Goal: Information Seeking & Learning: Learn about a topic

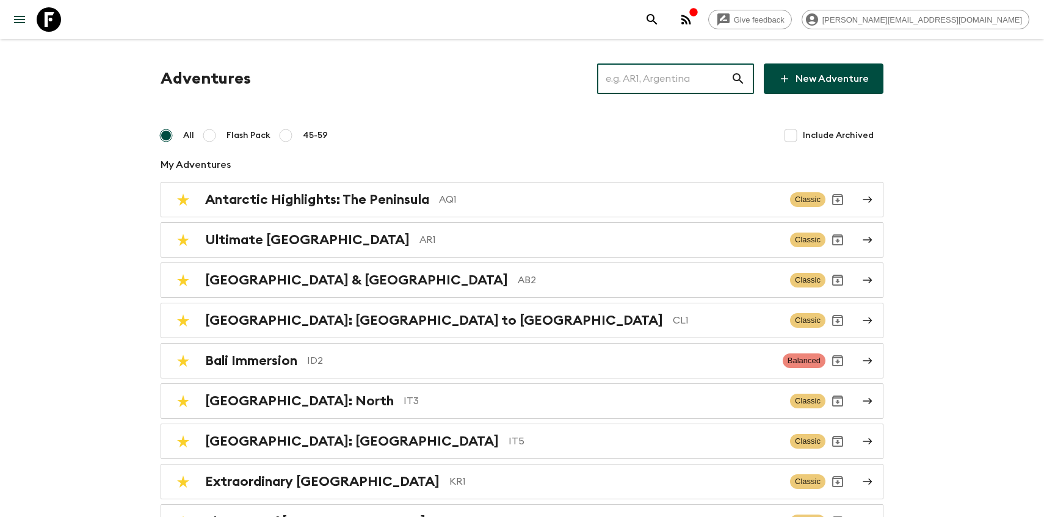
click at [633, 89] on input "text" at bounding box center [664, 79] width 134 height 34
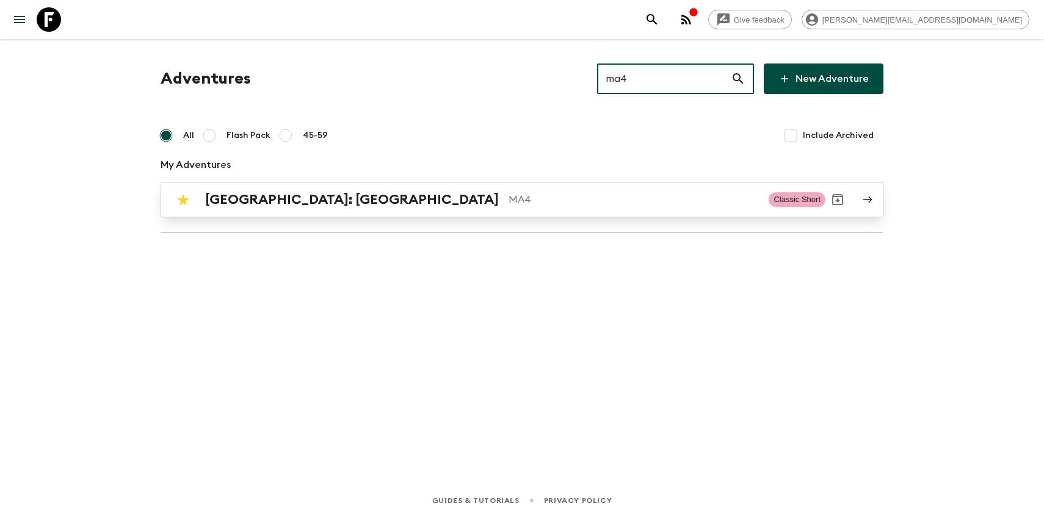
type input "ma4"
click at [509, 203] on p "MA4" at bounding box center [634, 199] width 250 height 15
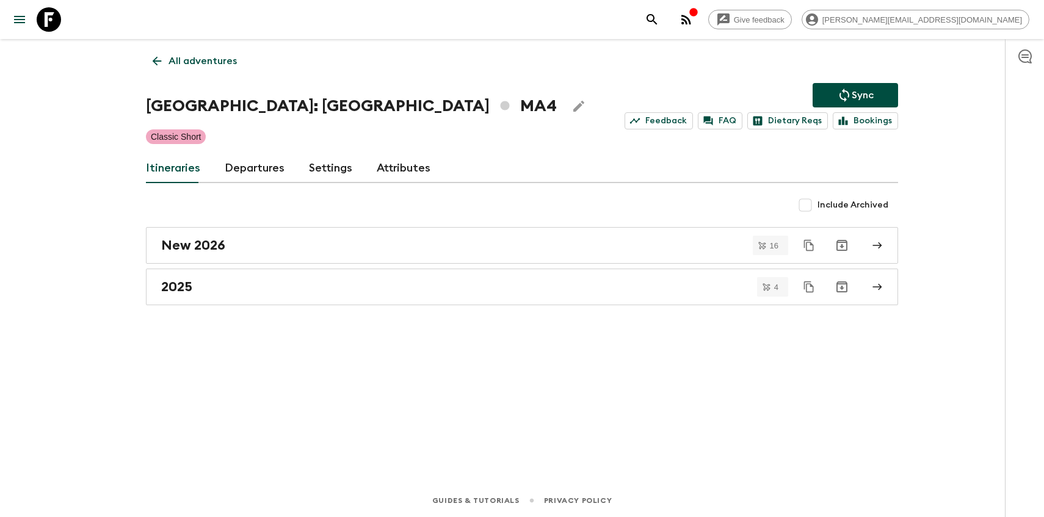
click at [253, 170] on link "Departures" at bounding box center [255, 168] width 60 height 29
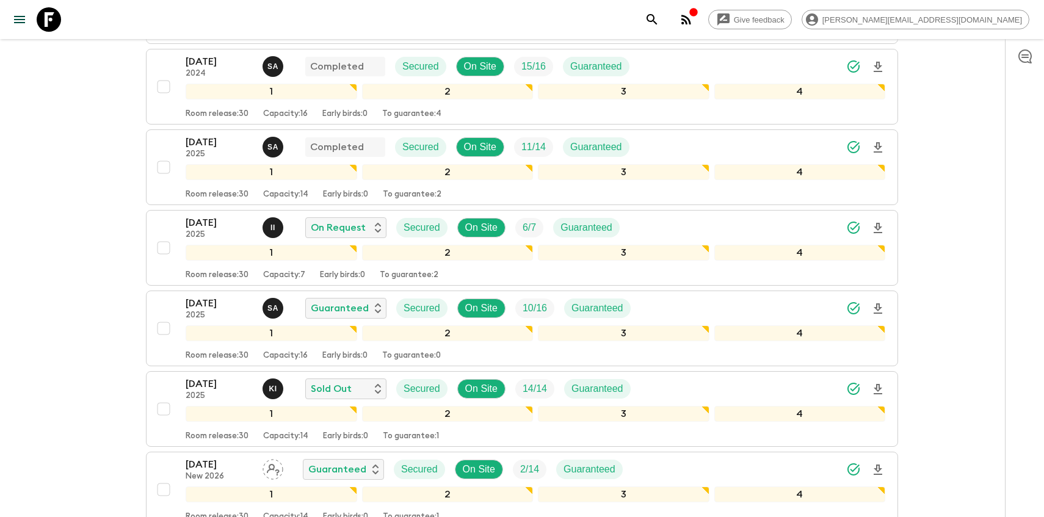
scroll to position [1050, 0]
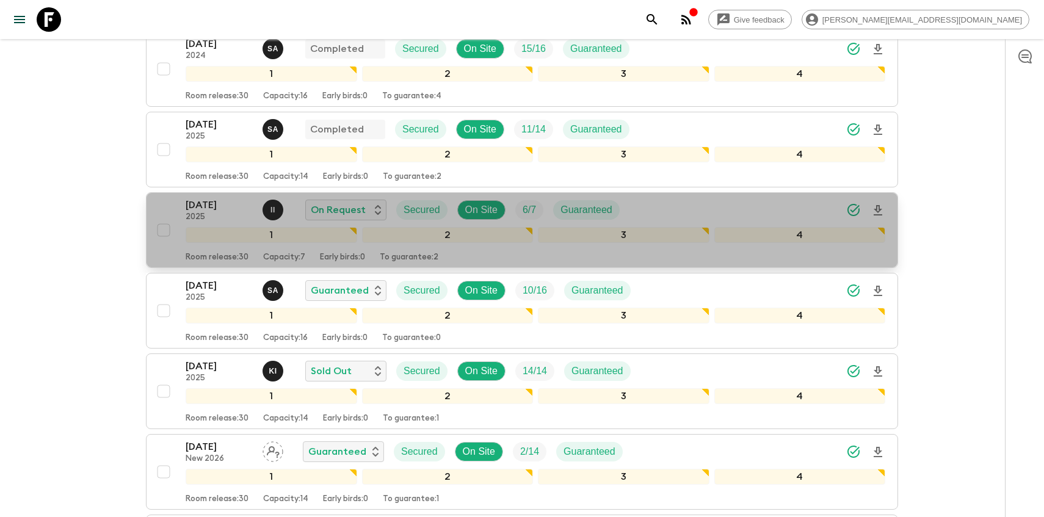
click at [192, 212] on p "[DATE]" at bounding box center [219, 205] width 67 height 15
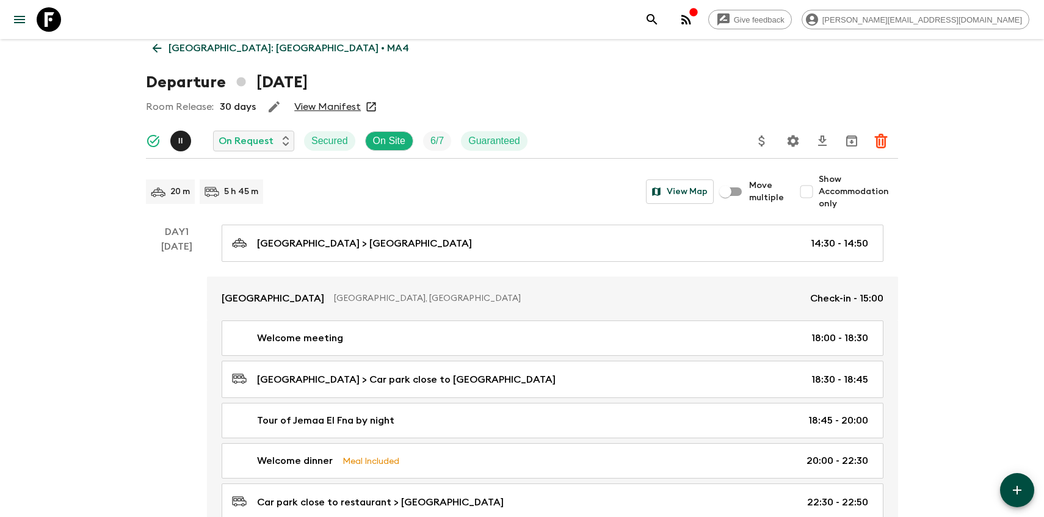
scroll to position [9, 0]
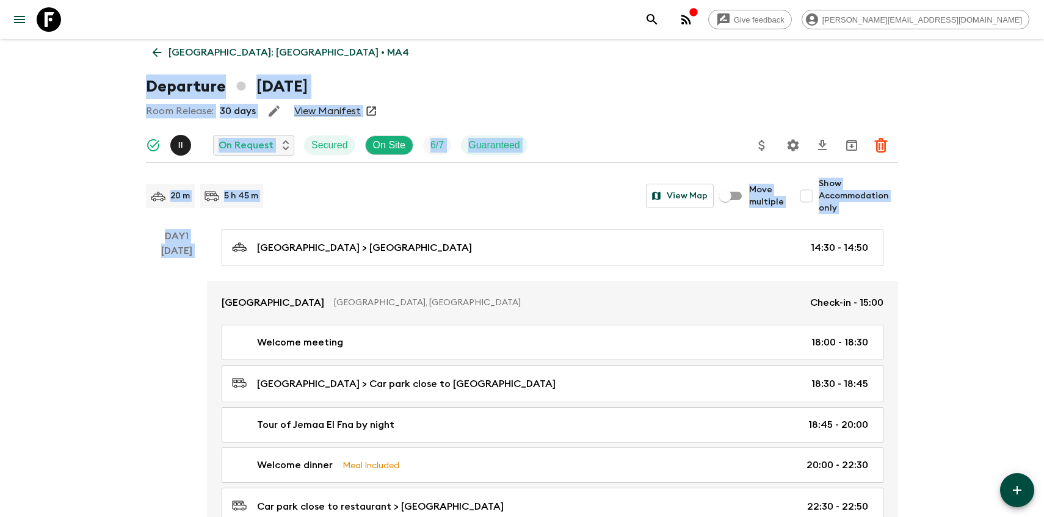
drag, startPoint x: 125, startPoint y: 41, endPoint x: 220, endPoint y: 217, distance: 200.3
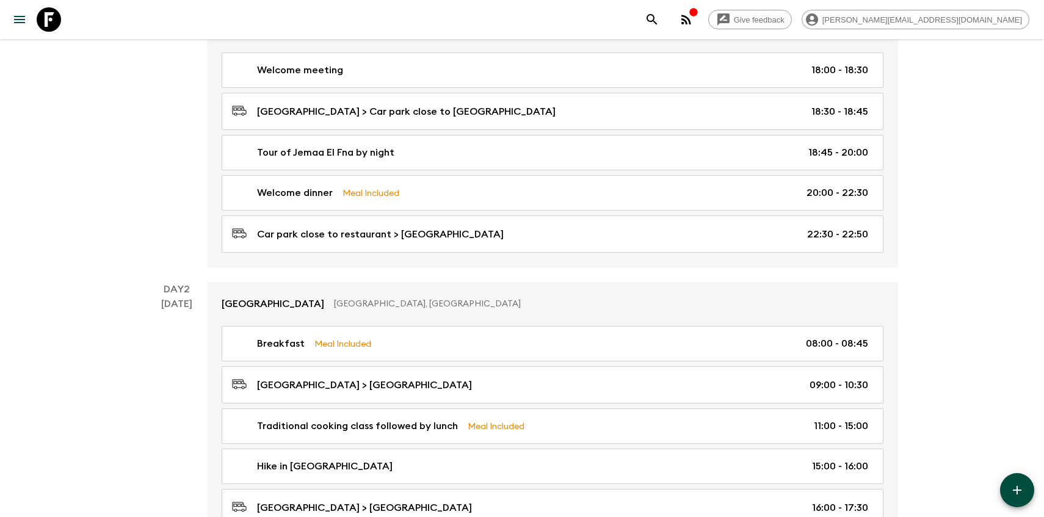
scroll to position [0, 0]
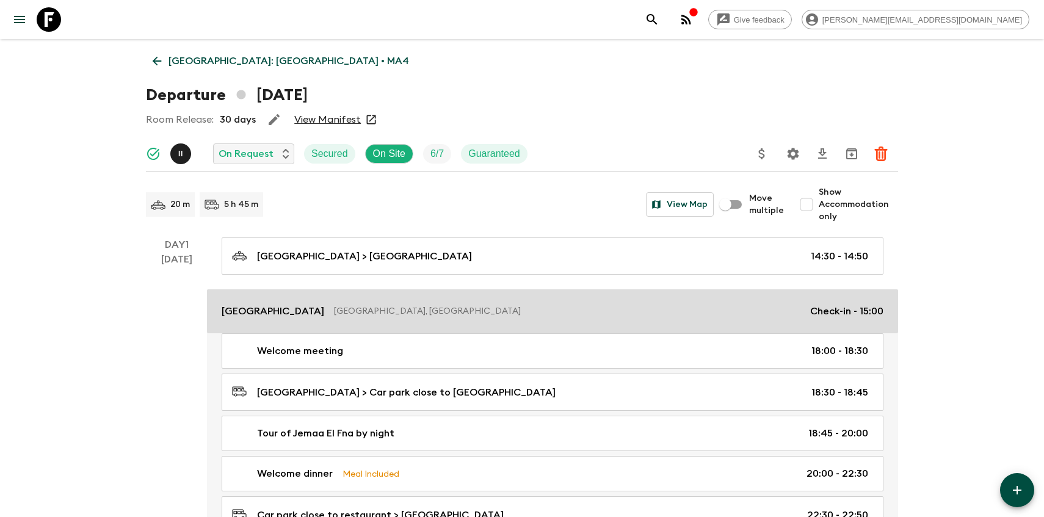
click at [230, 321] on link "[GEOGRAPHIC_DATA], [GEOGRAPHIC_DATA] Check-in - 15:00" at bounding box center [552, 312] width 691 height 44
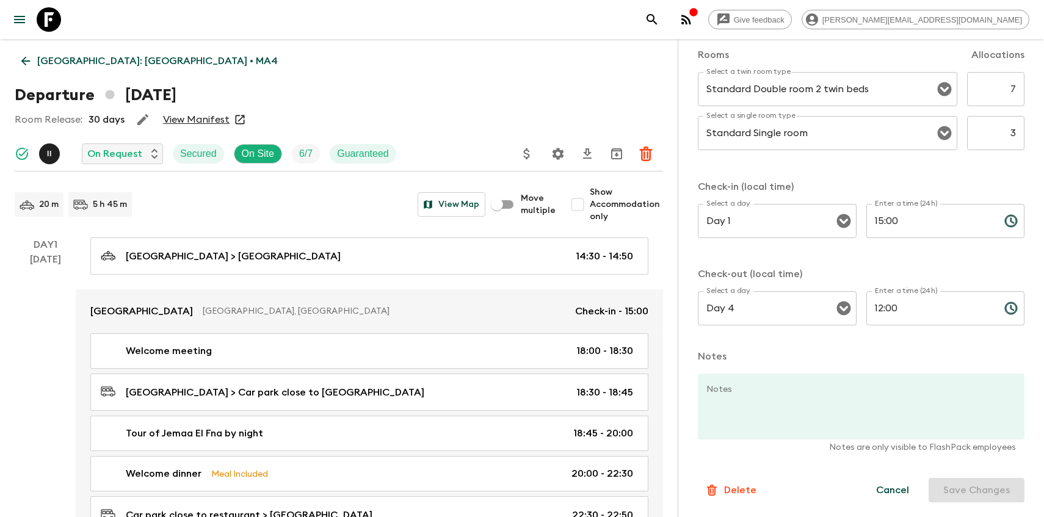
scroll to position [303, 0]
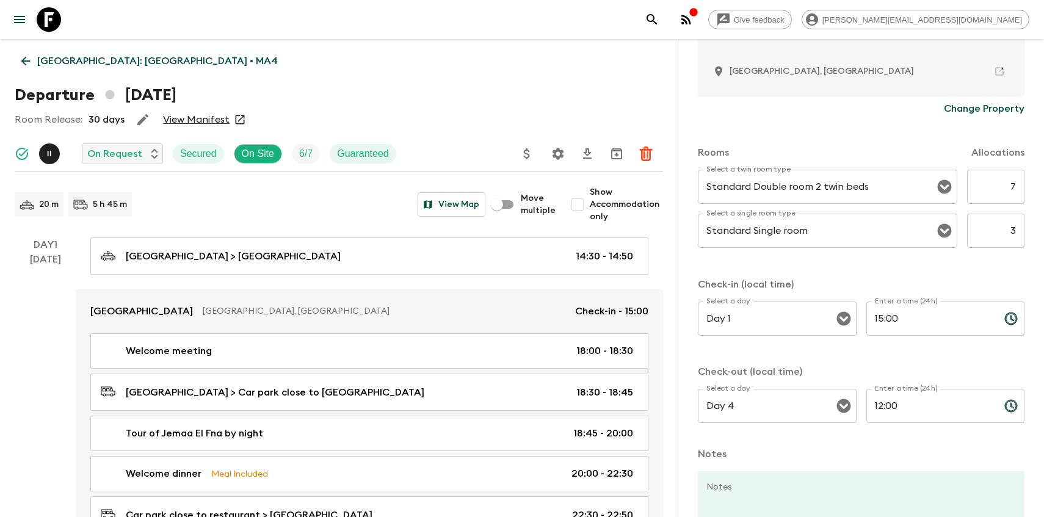
click at [37, 64] on p "[GEOGRAPHIC_DATA]: [GEOGRAPHIC_DATA] • MA4" at bounding box center [157, 61] width 241 height 15
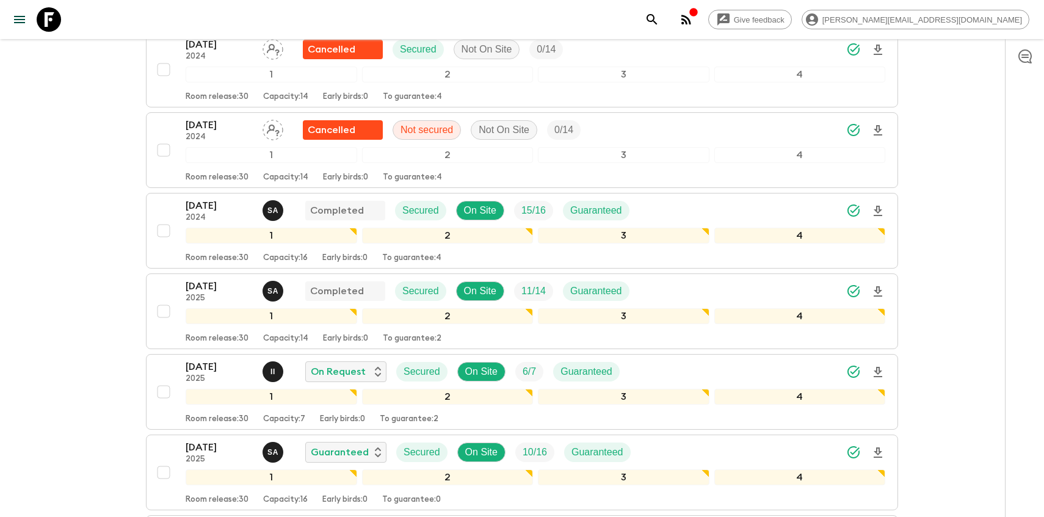
scroll to position [892, 0]
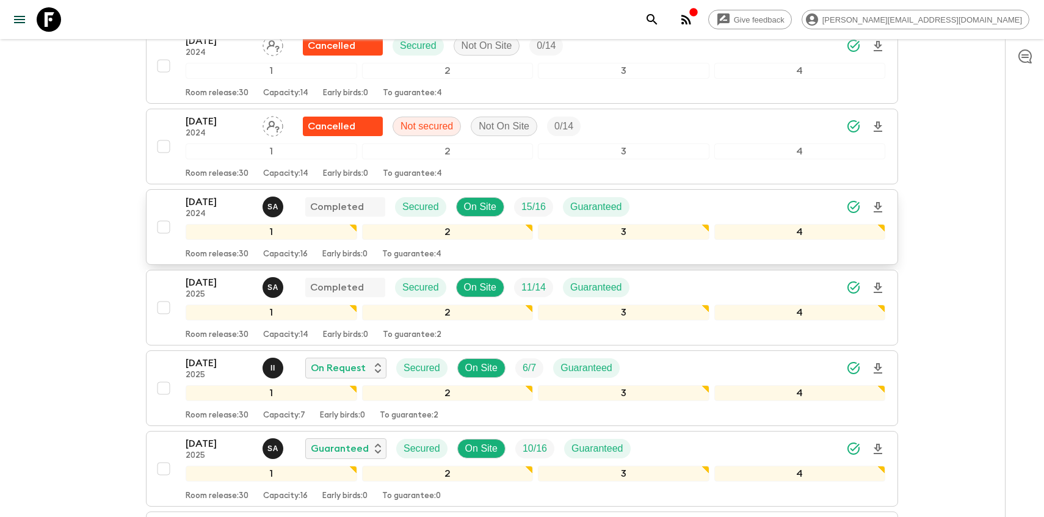
click at [208, 210] on p "2024" at bounding box center [219, 214] width 67 height 10
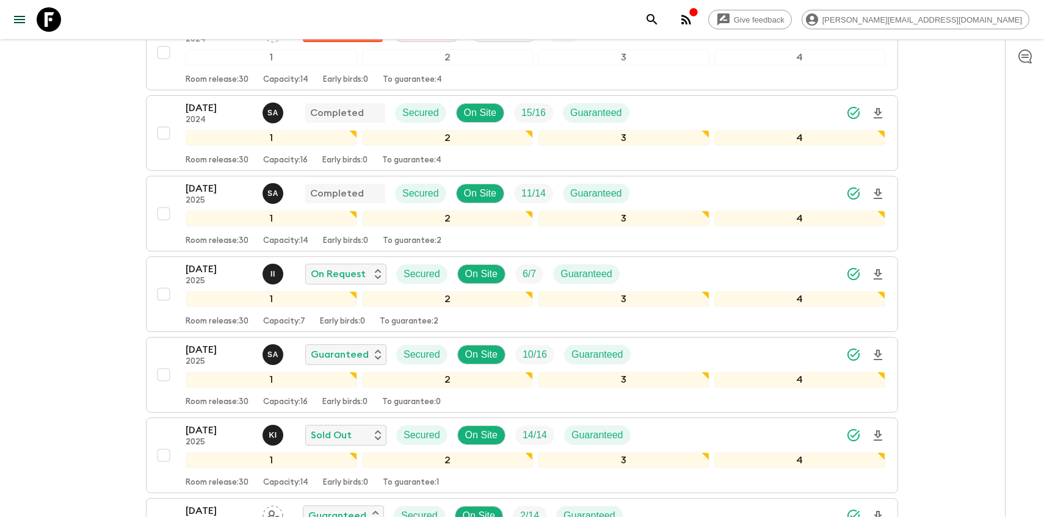
scroll to position [986, 0]
click at [209, 103] on p "[DATE]" at bounding box center [219, 107] width 67 height 15
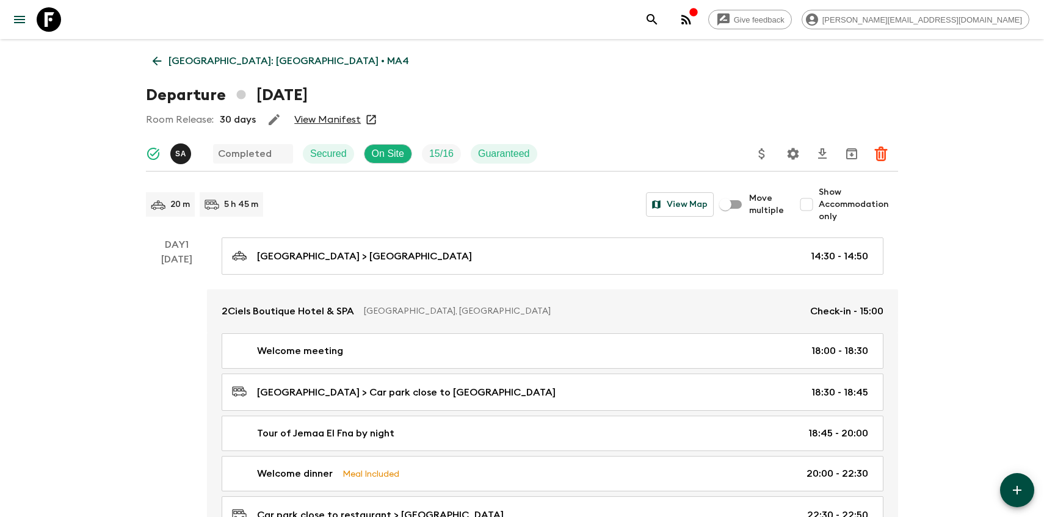
click at [154, 57] on icon at bounding box center [156, 60] width 13 height 13
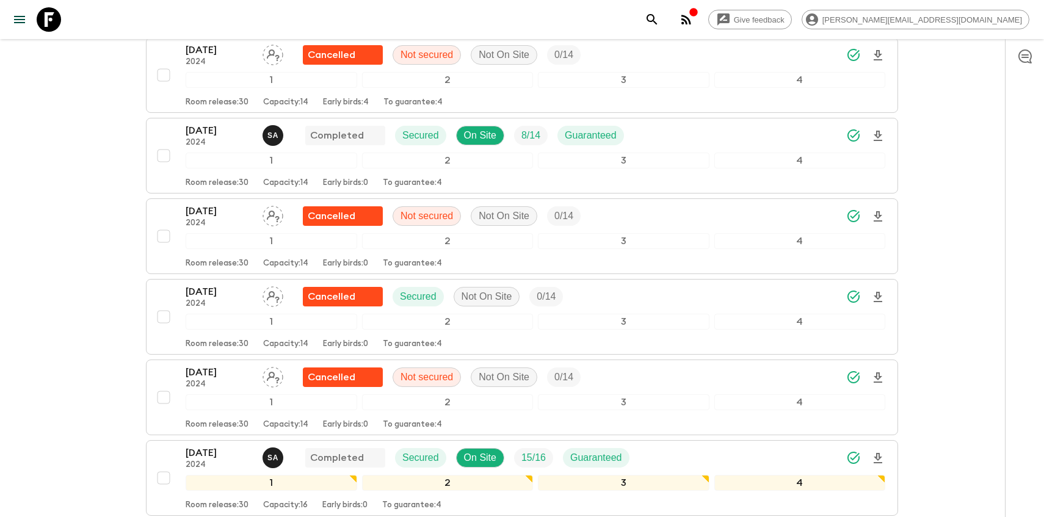
scroll to position [638, 0]
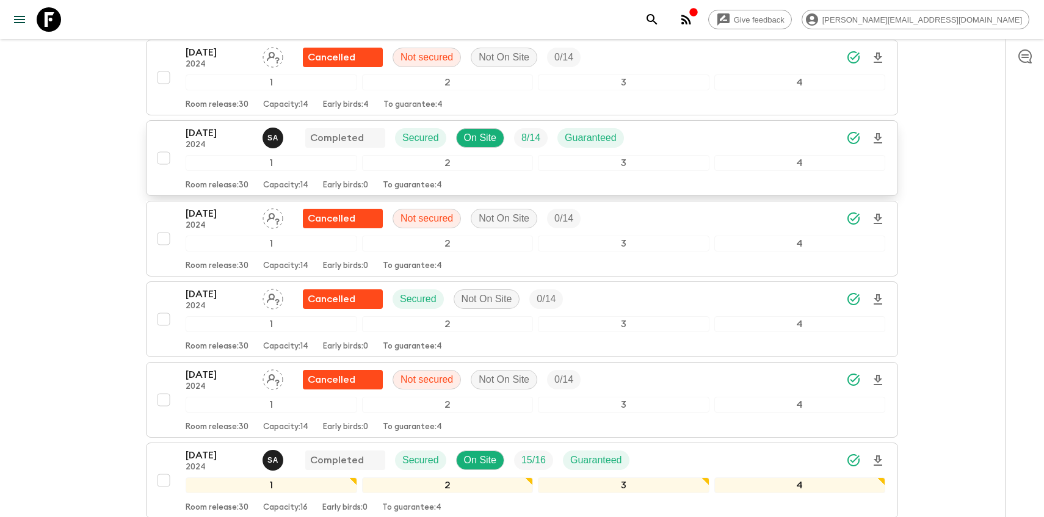
click at [207, 136] on p "[DATE]" at bounding box center [219, 133] width 67 height 15
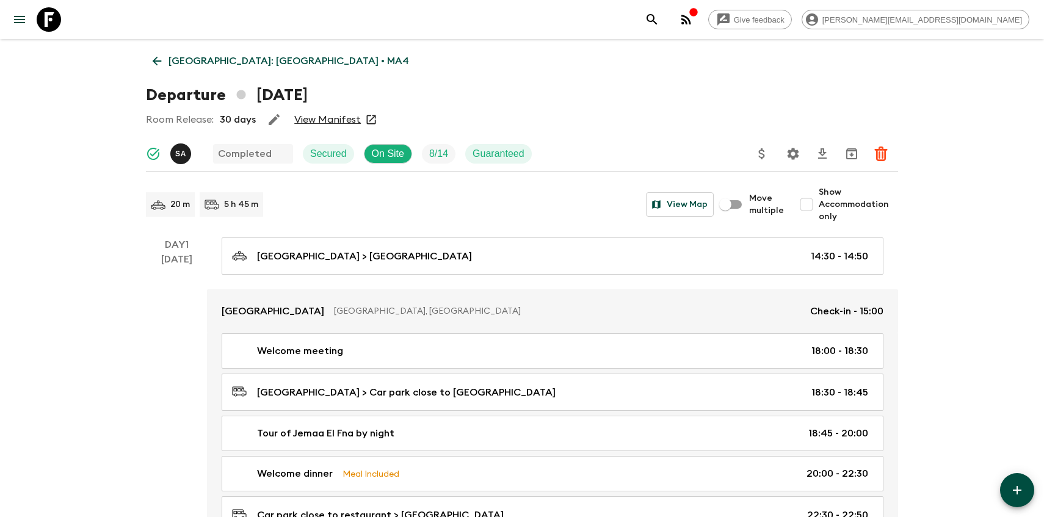
click at [170, 60] on p "[GEOGRAPHIC_DATA]: [GEOGRAPHIC_DATA] • MA4" at bounding box center [289, 61] width 241 height 15
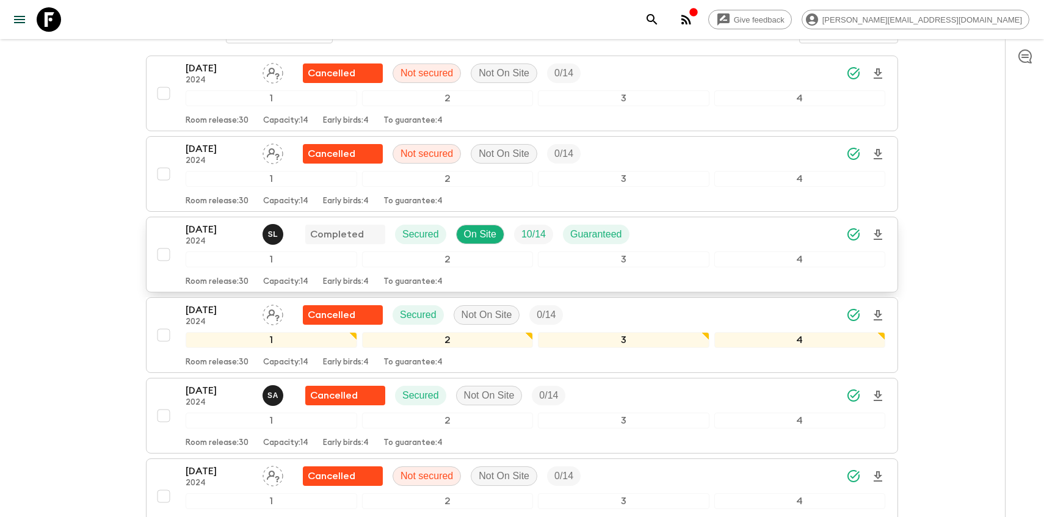
scroll to position [220, 0]
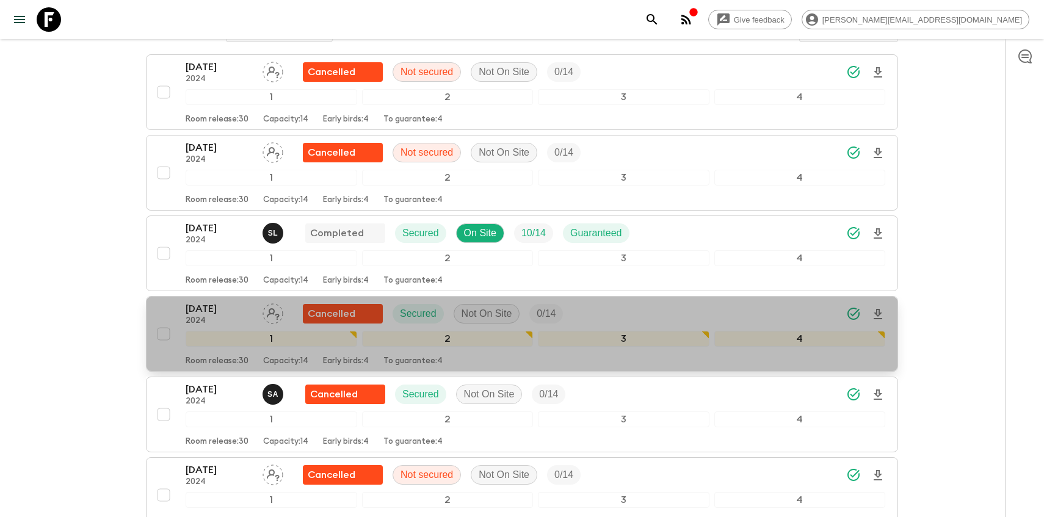
click at [178, 309] on div "[DATE] 2024 Cancelled Secured Not On Site 0 / 14 1 2 3 4 Room release: 30 Capac…" at bounding box center [518, 334] width 734 height 65
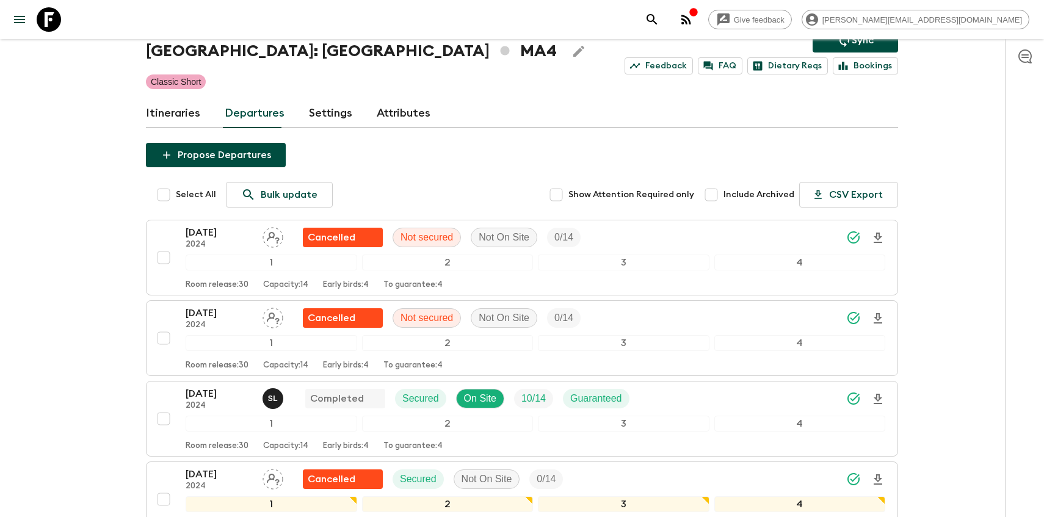
scroll to position [150, 0]
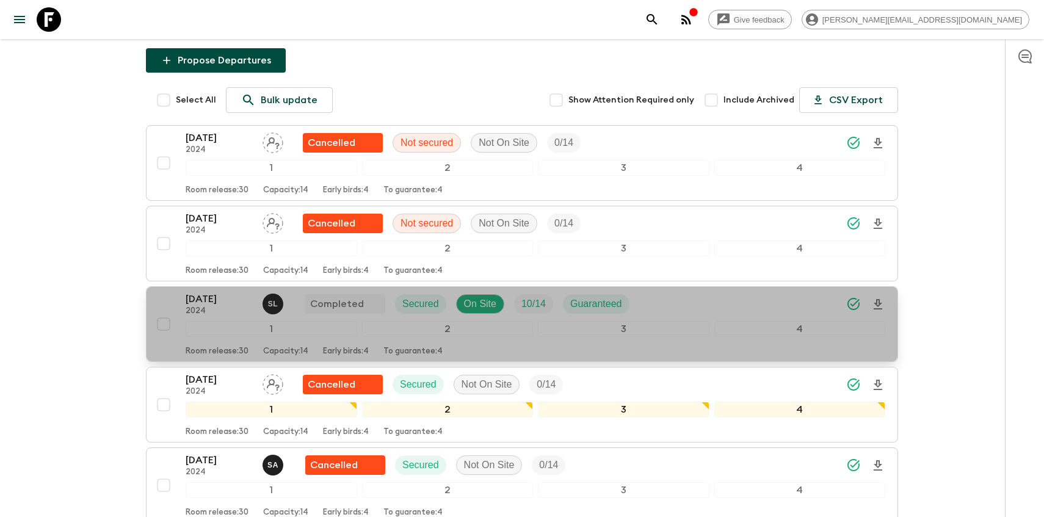
click at [197, 301] on p "[DATE]" at bounding box center [219, 299] width 67 height 15
